Goal: Find specific page/section

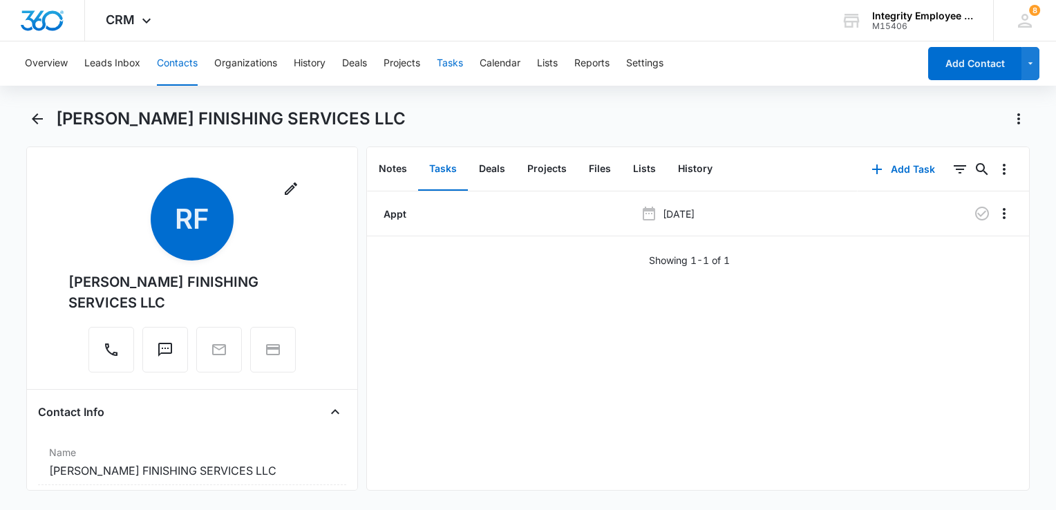
click at [452, 66] on button "Tasks" at bounding box center [450, 63] width 26 height 44
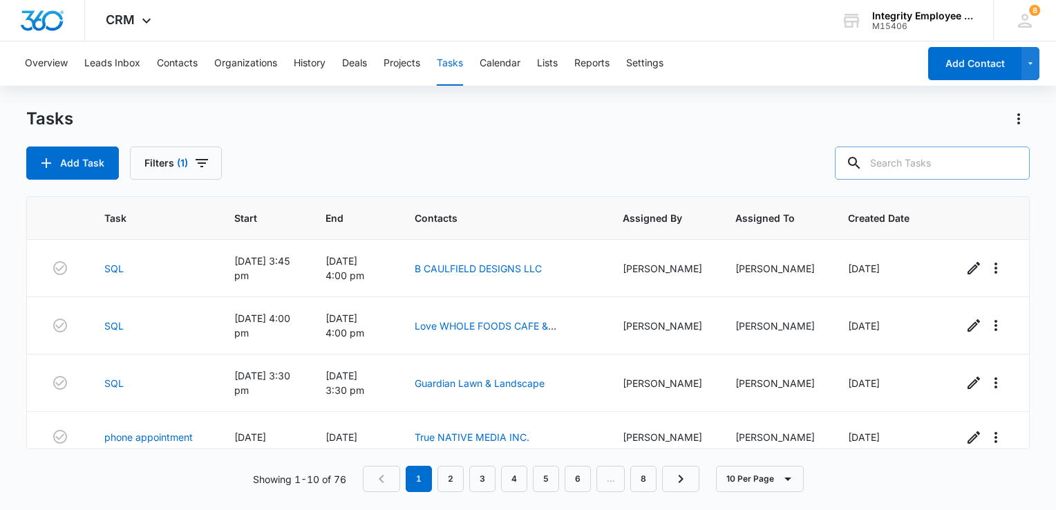
click at [908, 169] on input "text" at bounding box center [932, 162] width 195 height 33
type input "Higher Learning"
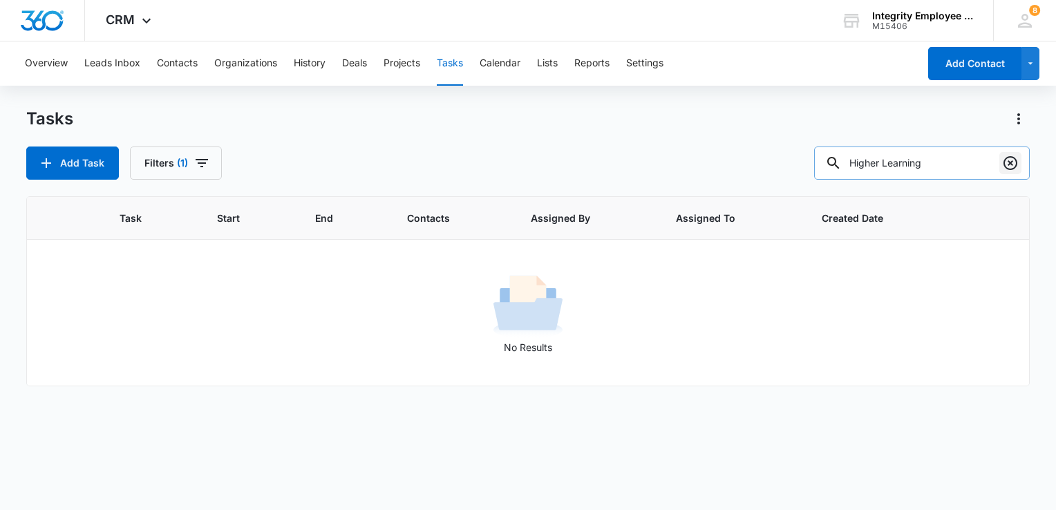
click at [1009, 169] on icon "Clear" at bounding box center [1010, 163] width 14 height 14
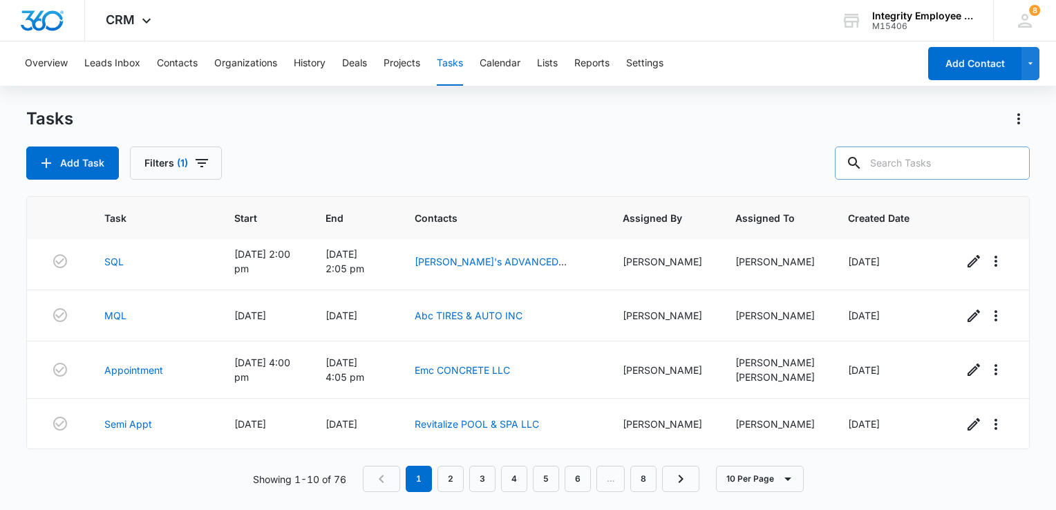
scroll to position [339, 0]
click at [455, 480] on link "2" at bounding box center [450, 479] width 26 height 26
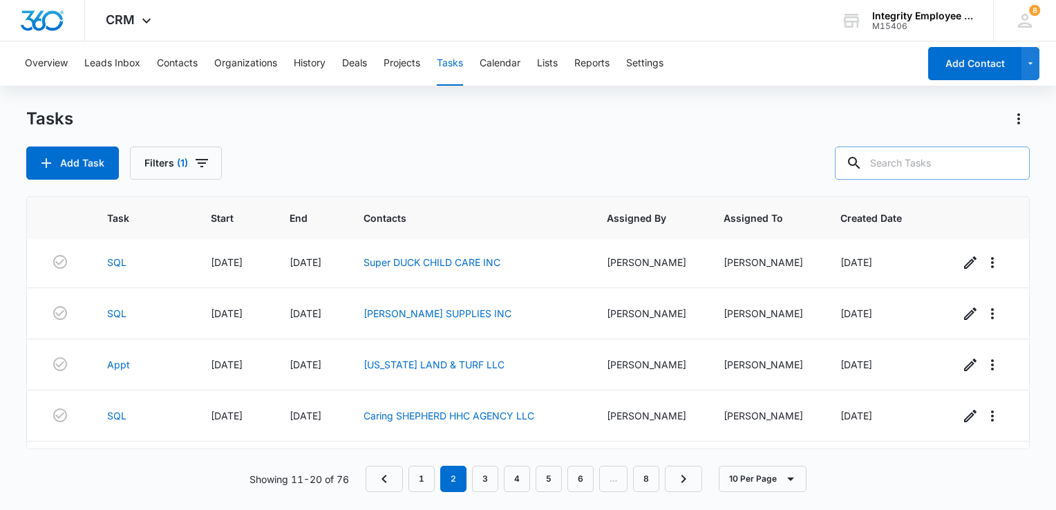
scroll to position [0, 0]
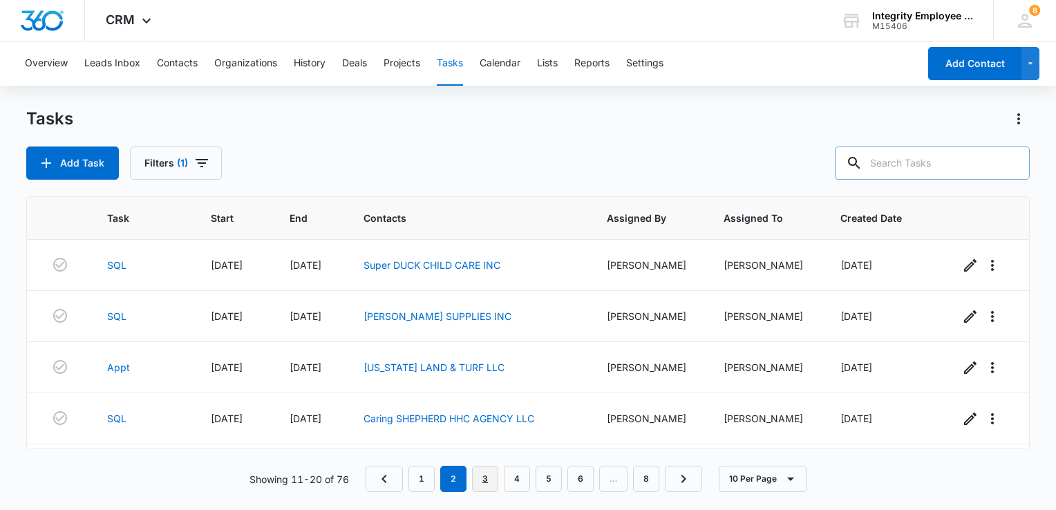
click at [483, 480] on link "3" at bounding box center [485, 479] width 26 height 26
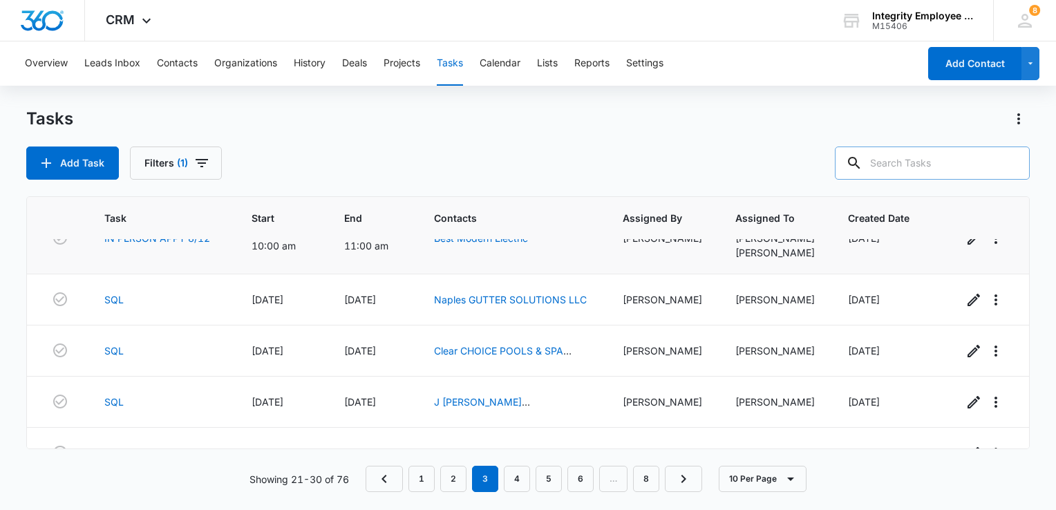
scroll to position [69, 0]
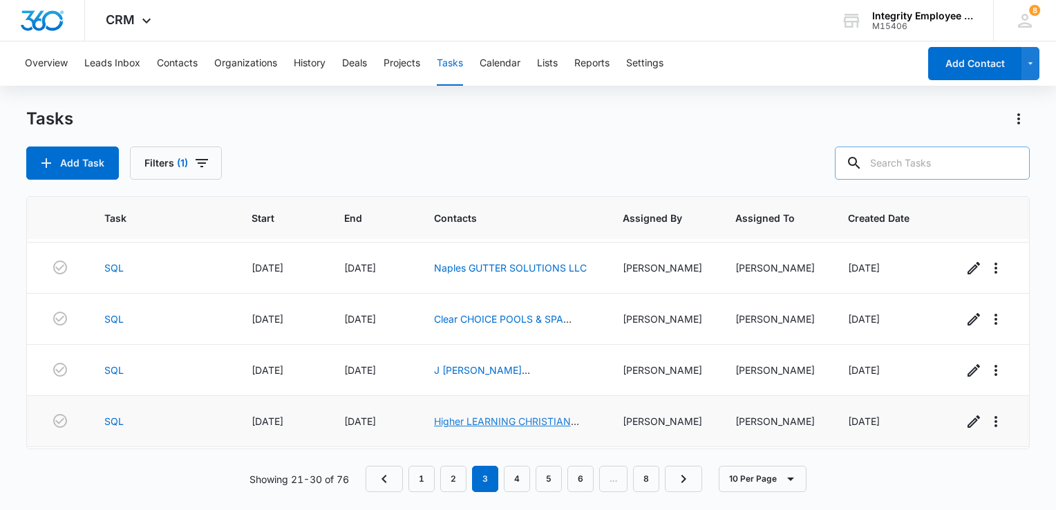
click at [483, 420] on link "Higher LEARNING CHRISTIAN ACADEMY INC" at bounding box center [506, 428] width 145 height 26
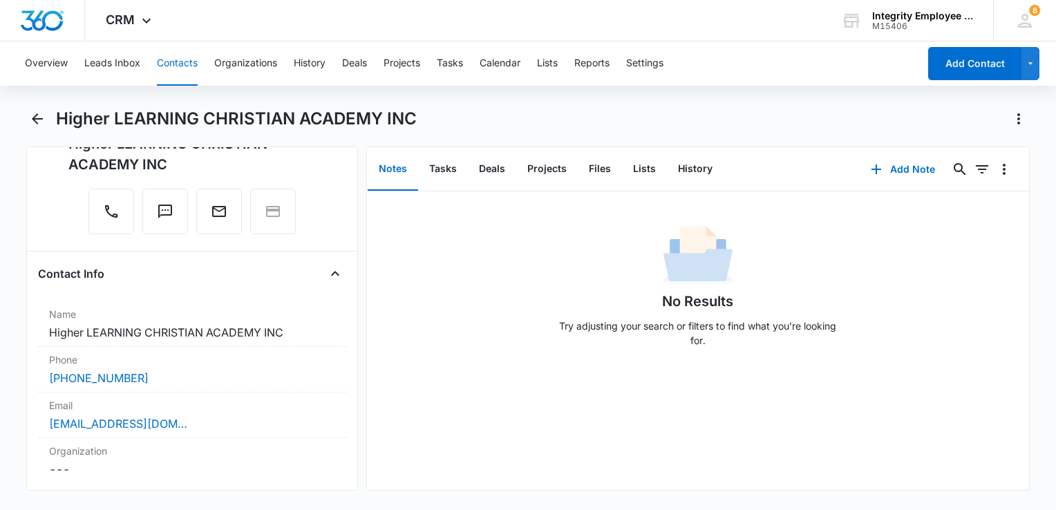
scroll to position [138, 0]
